Goal: Feedback & Contribution: Submit feedback/report problem

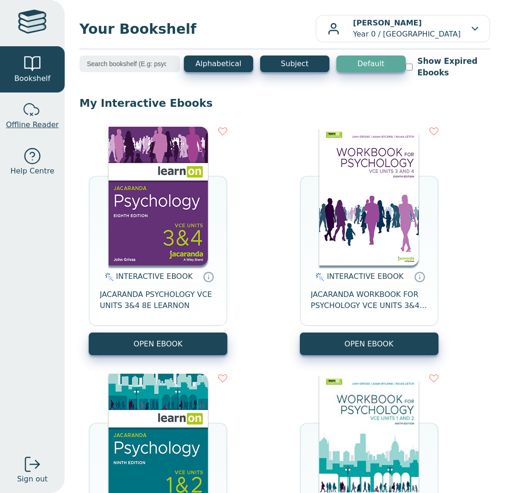
click at [36, 119] on span "Offline Reader" at bounding box center [32, 124] width 53 height 11
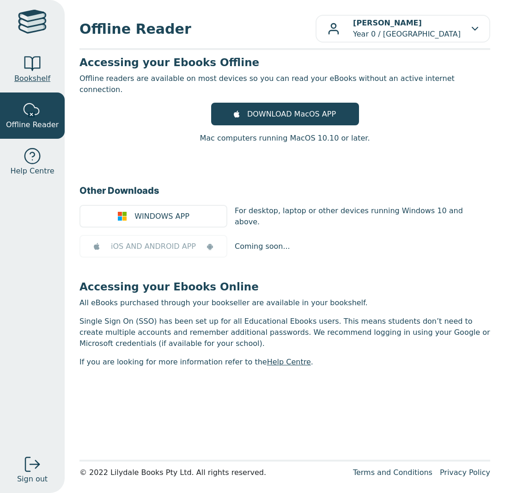
click at [29, 71] on div at bounding box center [32, 64] width 18 height 18
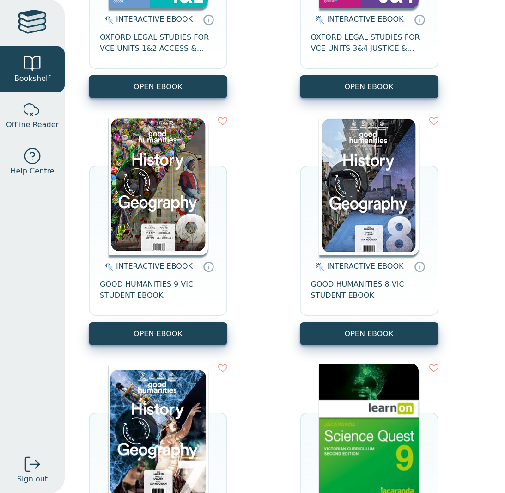
scroll to position [746, 0]
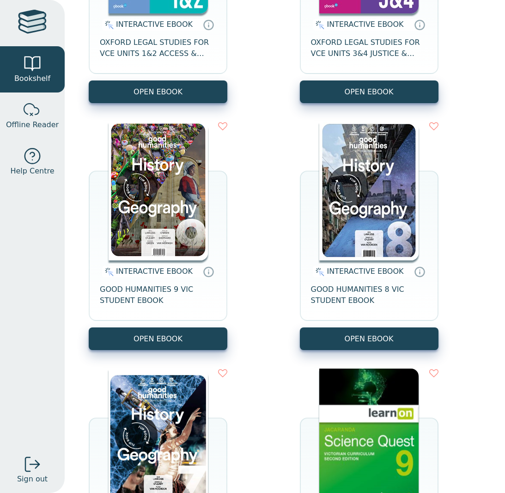
click at [181, 192] on img at bounding box center [158, 191] width 99 height 139
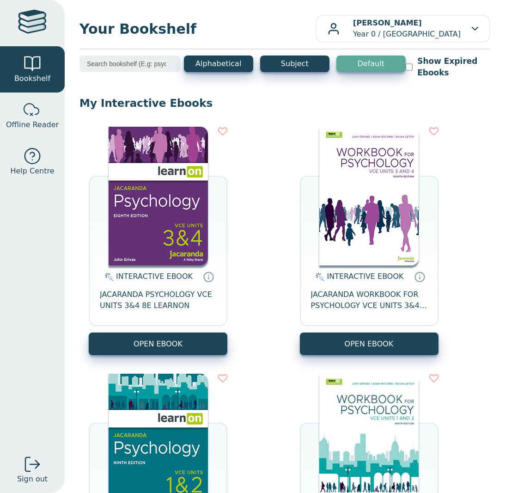
scroll to position [0, 0]
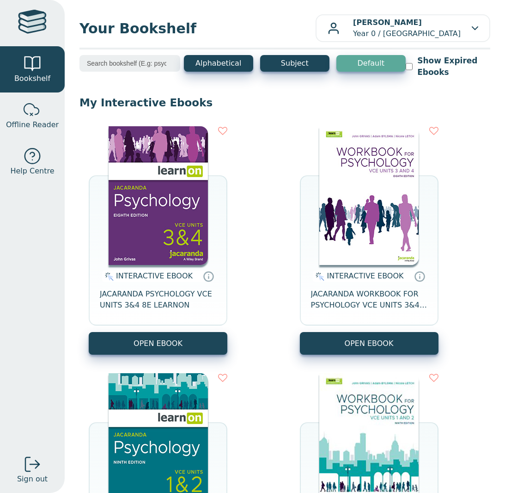
click at [134, 65] on input "search" at bounding box center [130, 63] width 101 height 17
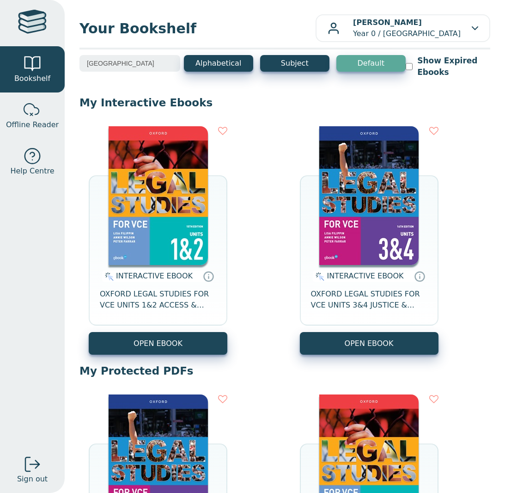
click at [141, 61] on input "oxford" at bounding box center [130, 63] width 101 height 17
type input "Oxford"
click at [219, 98] on p "My Interactive Ebooks" at bounding box center [285, 103] width 411 height 14
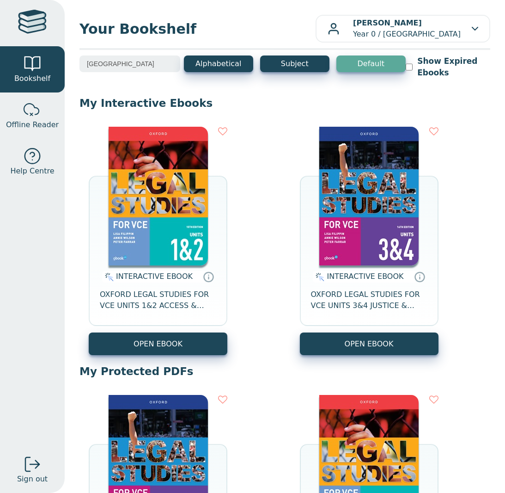
scroll to position [0, 0]
click at [175, 63] on input "Oxford" at bounding box center [130, 63] width 101 height 17
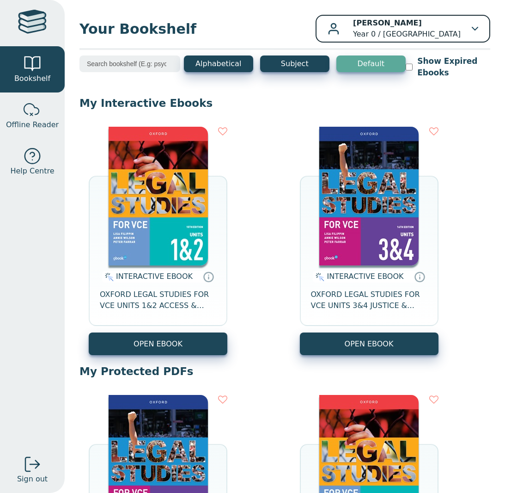
click at [426, 34] on p "[PERSON_NAME] Year 0 / [GEOGRAPHIC_DATA]" at bounding box center [407, 29] width 108 height 22
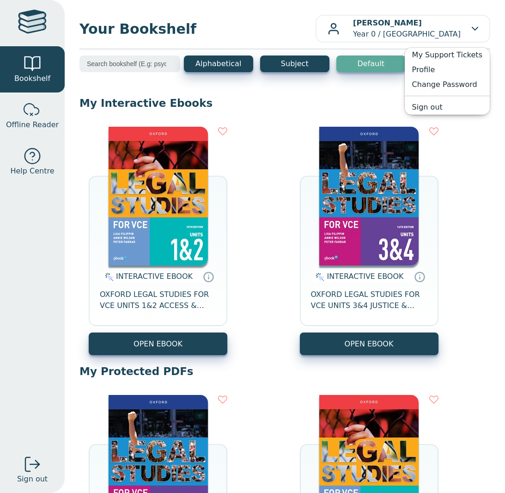
click at [284, 34] on span "Your Bookshelf" at bounding box center [198, 28] width 236 height 21
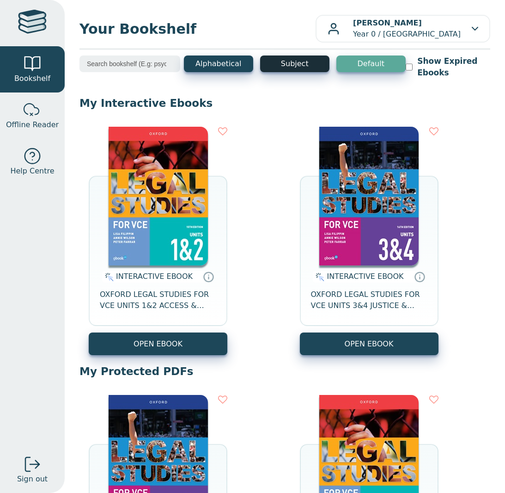
click at [293, 64] on button "Subject" at bounding box center [294, 63] width 69 height 17
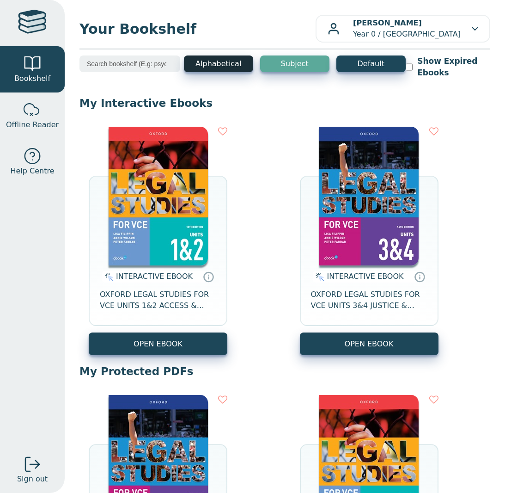
click at [220, 62] on button "Alphabetical" at bounding box center [218, 63] width 69 height 17
click at [247, 63] on button "Alphabetical" at bounding box center [218, 63] width 69 height 17
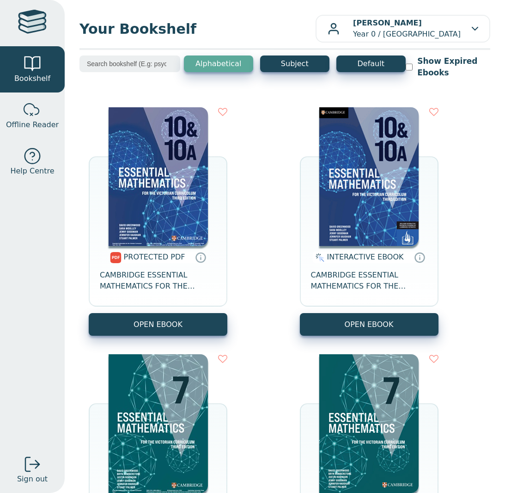
click at [24, 19] on div at bounding box center [32, 23] width 29 height 27
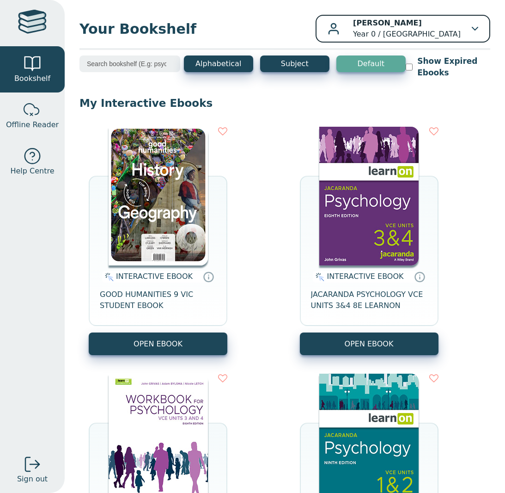
click at [397, 29] on p "Rebecca Carlei Year 0 / Monbulk College" at bounding box center [407, 29] width 108 height 22
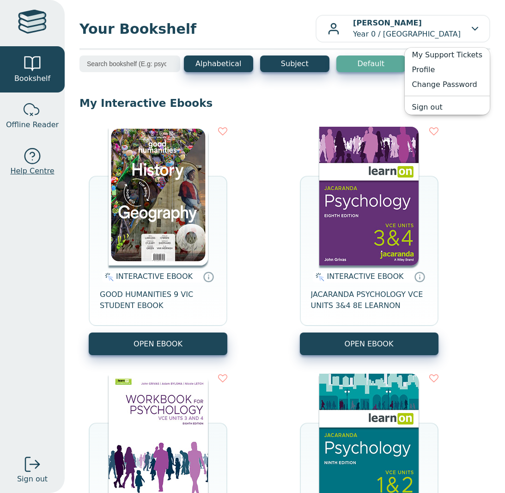
click at [35, 158] on div at bounding box center [32, 156] width 18 height 18
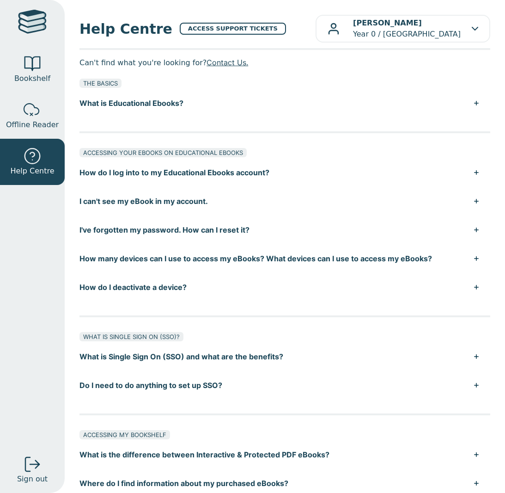
click at [196, 203] on button "I can't see my eBook in my account." at bounding box center [285, 201] width 411 height 29
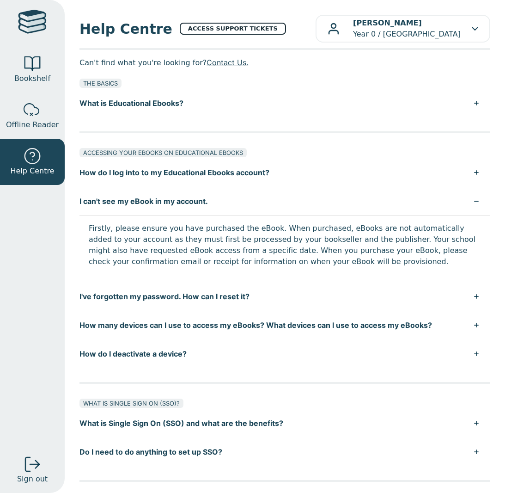
click at [201, 29] on link "ACCESS SUPPORT TICKETS" at bounding box center [233, 29] width 106 height 12
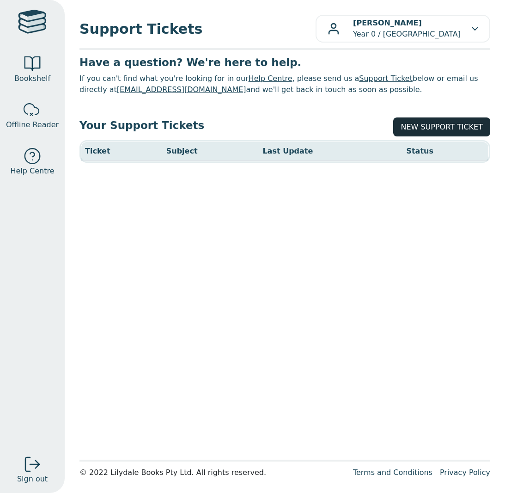
click at [448, 125] on link "NEW SUPPORT TICKET" at bounding box center [441, 126] width 97 height 19
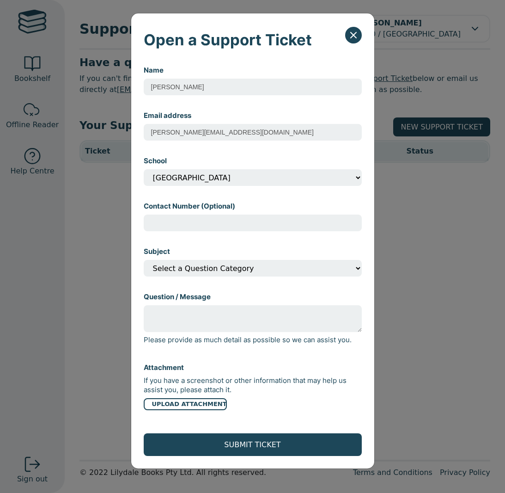
click at [218, 227] on input "Contact Number (Optional)" at bounding box center [253, 222] width 218 height 17
type input "0421459381"
select select "I can't find my eBook in my account?"
click at [225, 318] on textarea "Question / Message" at bounding box center [253, 318] width 218 height 27
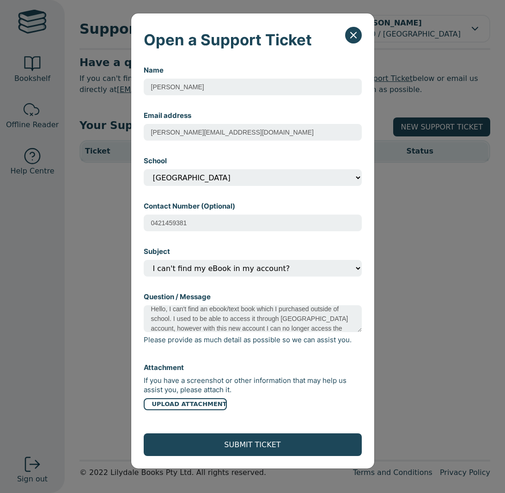
scroll to position [19, 0]
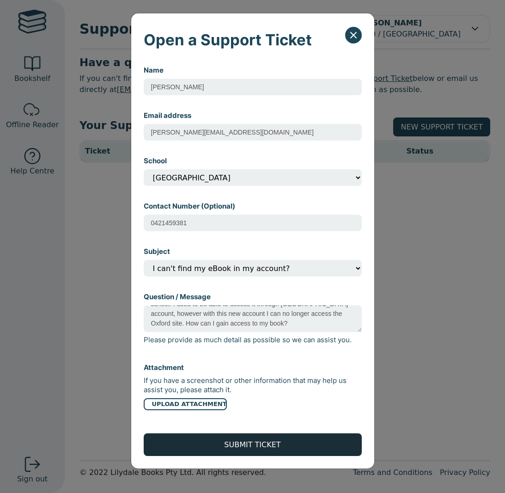
type textarea "Hello, I can't find an ebook/text book which I purchased outside of school. I u…"
click at [288, 442] on button "SUBMIT TICKET" at bounding box center [253, 444] width 218 height 23
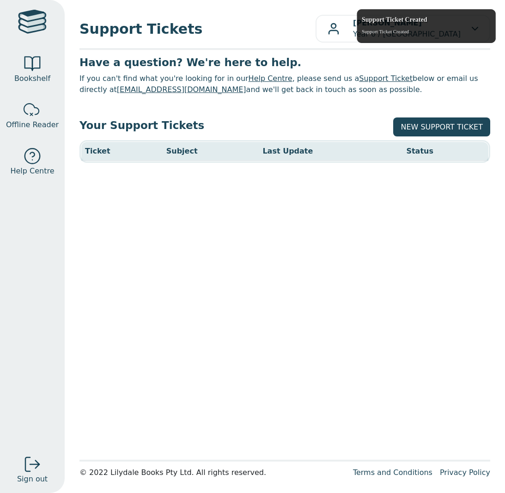
click at [273, 36] on span "Support Tickets" at bounding box center [198, 28] width 236 height 21
click at [127, 22] on span "Support Tickets" at bounding box center [198, 28] width 236 height 21
click at [362, 17] on div at bounding box center [365, 19] width 14 height 14
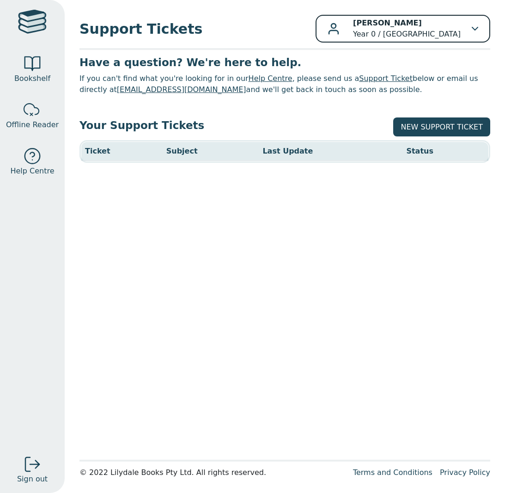
click at [420, 31] on p "[PERSON_NAME] Year 0 / [GEOGRAPHIC_DATA]" at bounding box center [407, 29] width 108 height 22
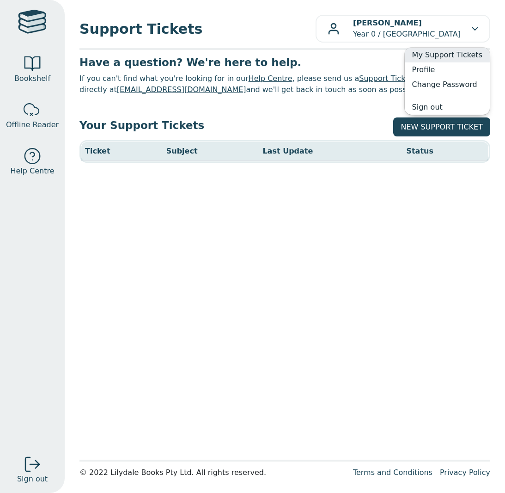
click at [438, 56] on link "My Support Tickets" at bounding box center [447, 55] width 85 height 15
